Goal: Navigation & Orientation: Find specific page/section

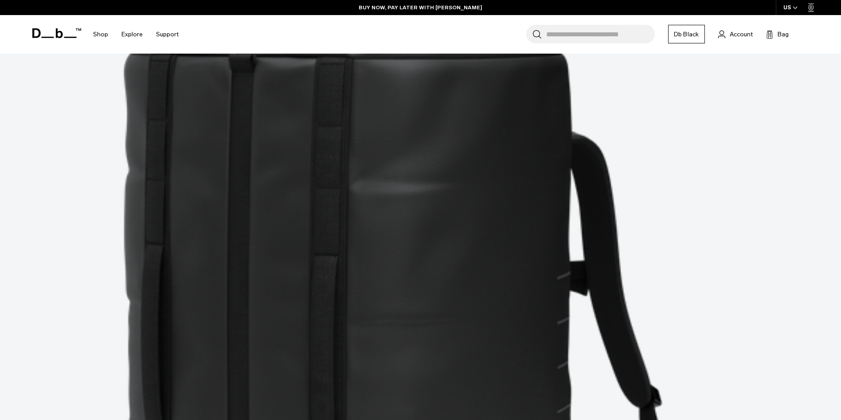
scroll to position [444, 0]
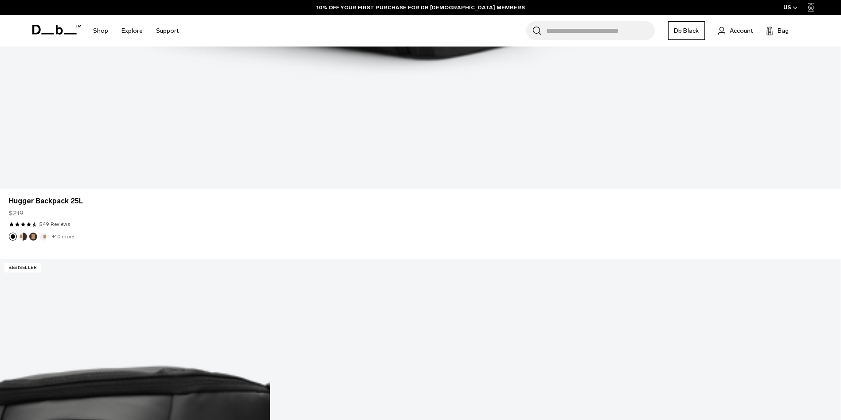
scroll to position [1033, 0]
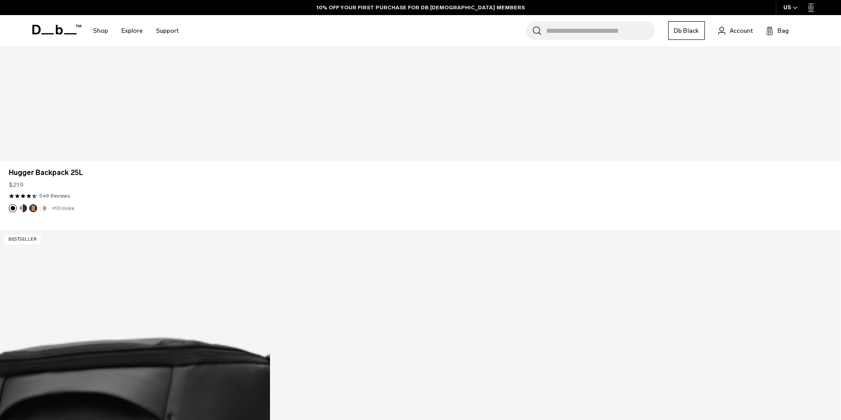
drag, startPoint x: 734, startPoint y: 263, endPoint x: 730, endPoint y: 264, distance: 5.1
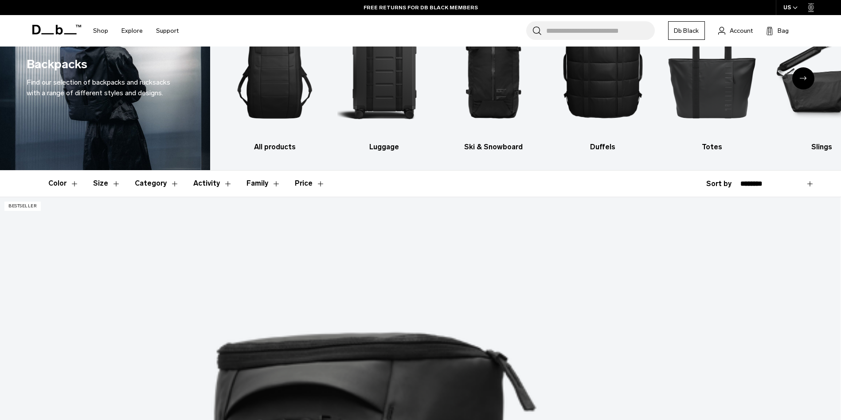
scroll to position [0, 0]
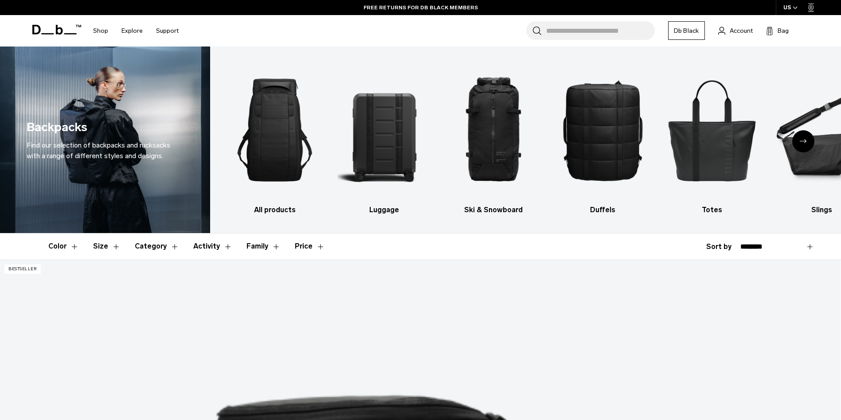
click at [804, 140] on icon "Next slide" at bounding box center [803, 141] width 7 height 4
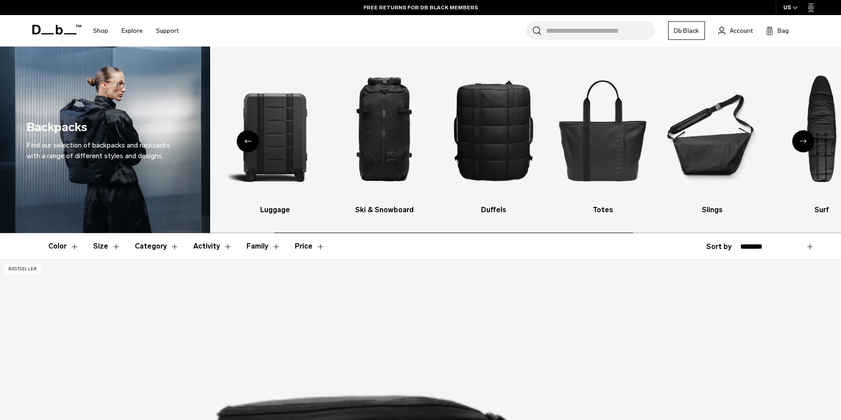
click at [804, 140] on icon "Next slide" at bounding box center [803, 141] width 7 height 4
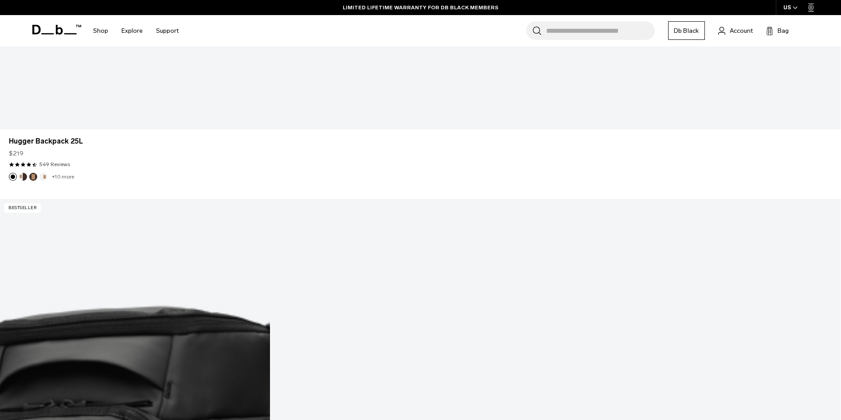
scroll to position [1064, 0]
